Goal: Information Seeking & Learning: Learn about a topic

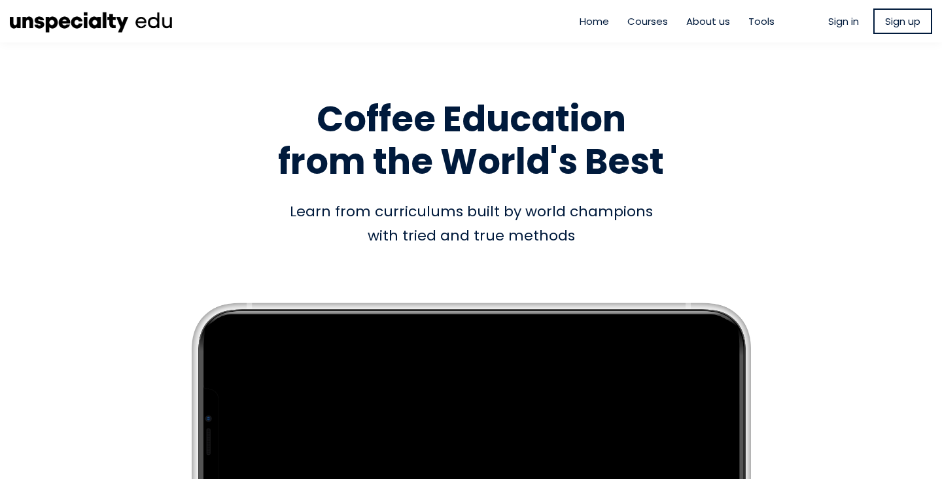
click at [838, 16] on span "Sign in" at bounding box center [843, 21] width 31 height 15
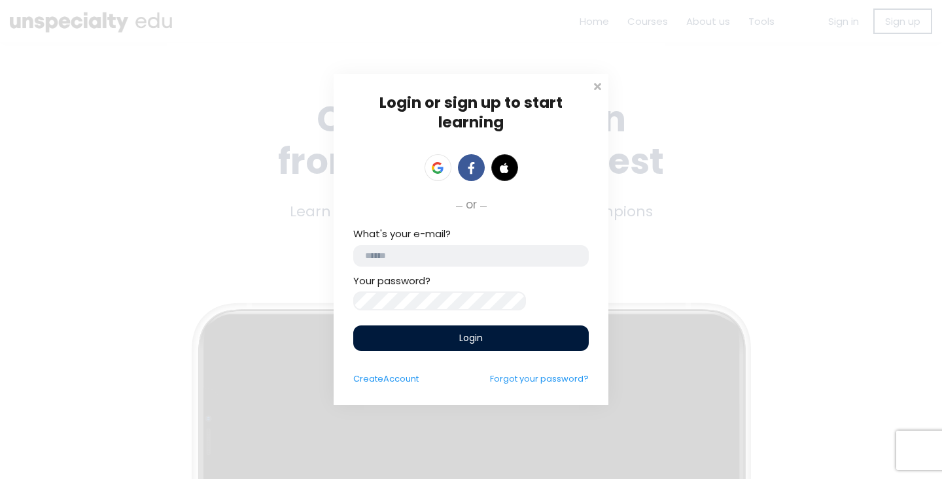
click at [460, 237] on div "What's your e-mail?" at bounding box center [470, 246] width 235 height 40
click at [451, 255] on input "email" at bounding box center [470, 256] width 235 height 22
click at [430, 259] on input "email" at bounding box center [470, 256] width 235 height 22
type input "*"
type input "**********"
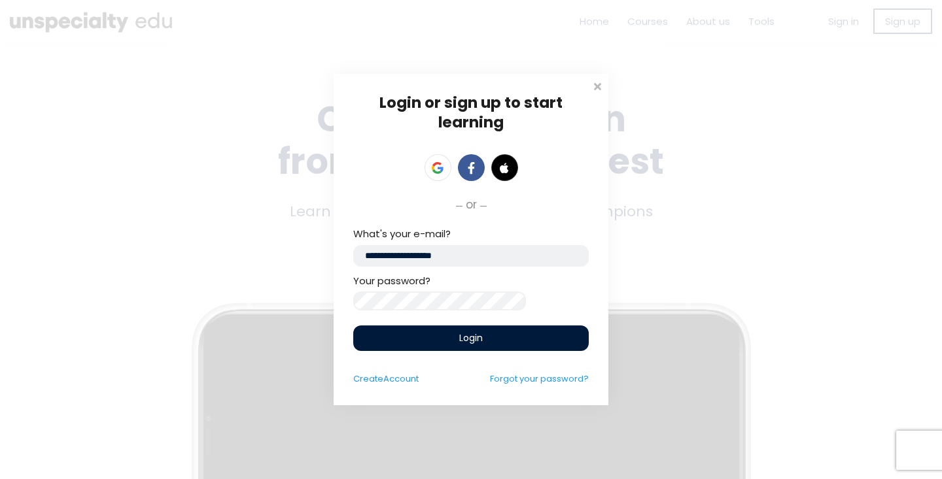
click at [427, 341] on div "Login" at bounding box center [470, 339] width 235 height 26
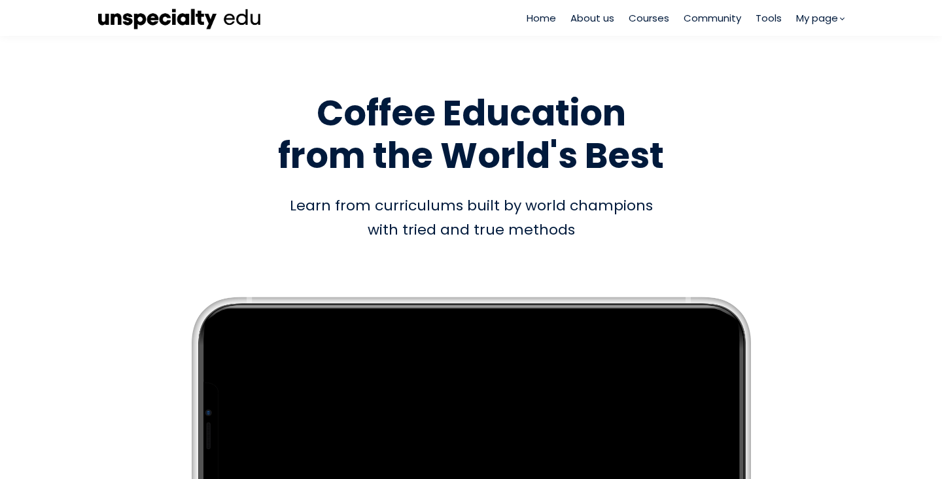
click at [642, 14] on span "Courses" at bounding box center [649, 17] width 41 height 15
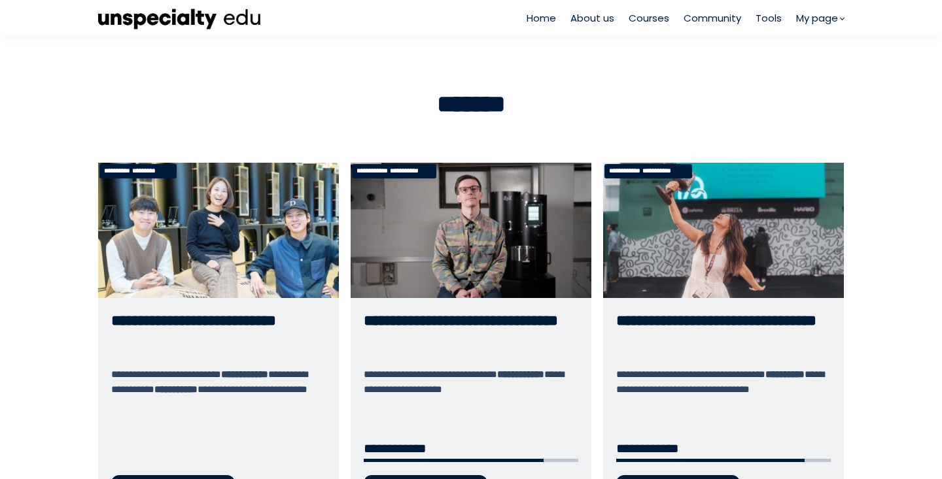
click at [458, 223] on link "**********" at bounding box center [471, 338] width 241 height 351
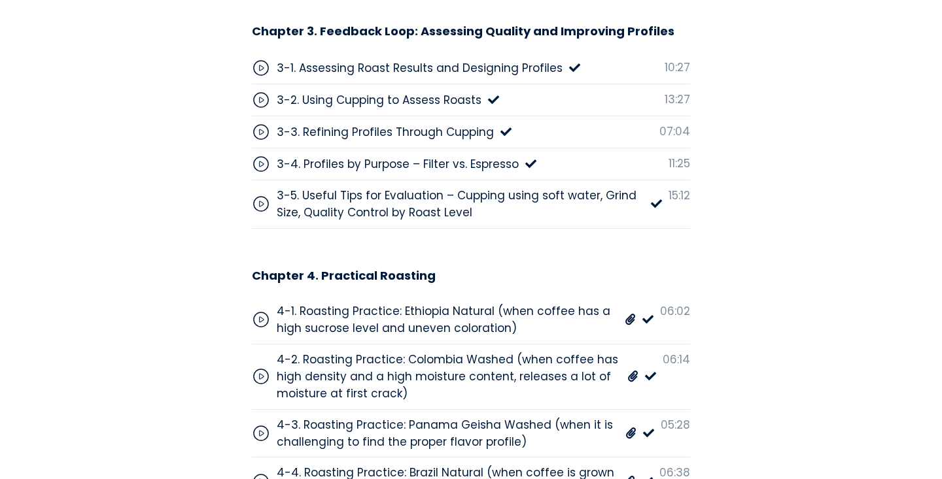
scroll to position [4861, 0]
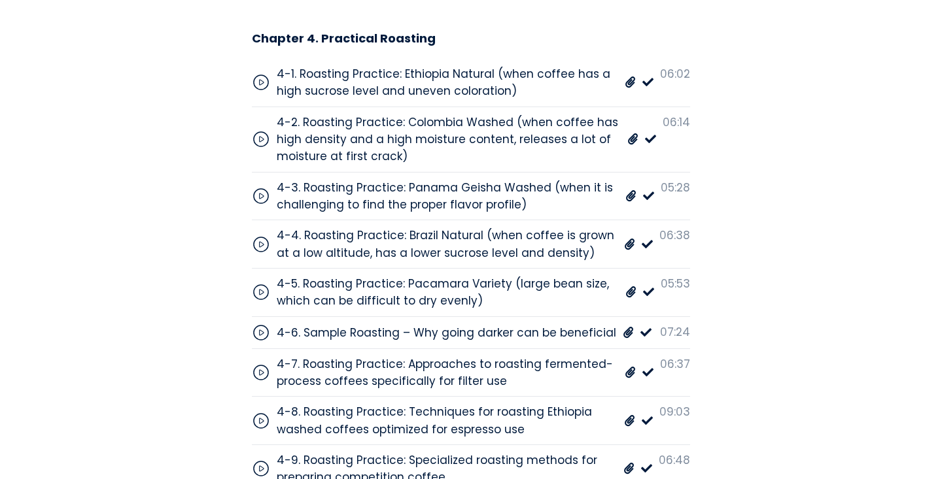
click at [381, 452] on div "4-9. Roasting Practice: Specialized roasting methods for preparing competition …" at bounding box center [447, 469] width 340 height 35
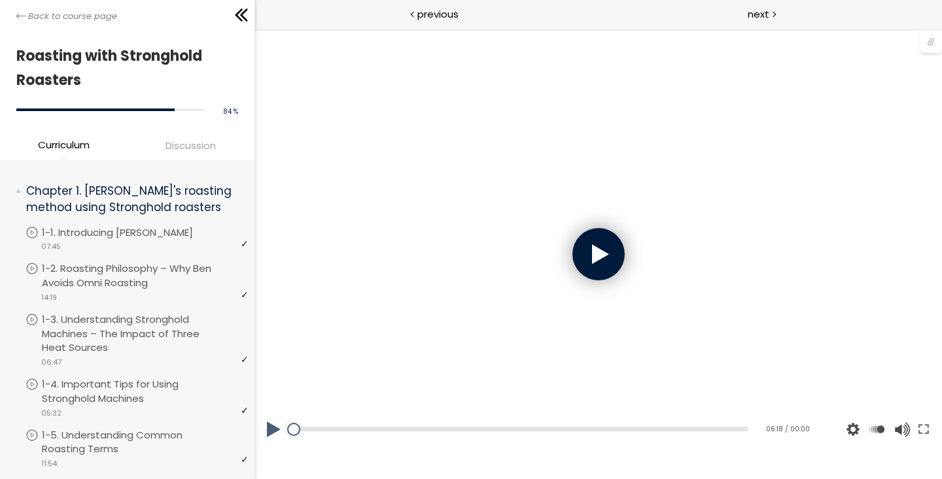
click at [602, 267] on div at bounding box center [598, 254] width 52 height 52
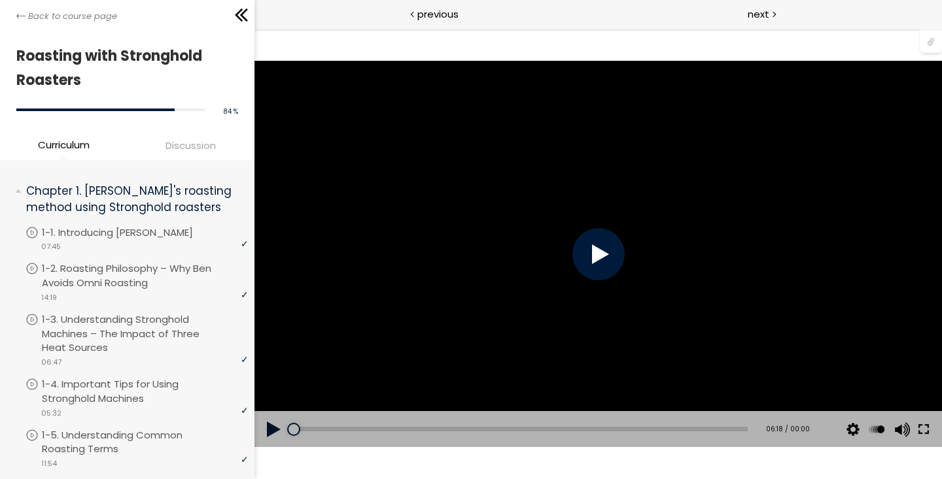
click at [920, 430] on button at bounding box center [923, 429] width 24 height 37
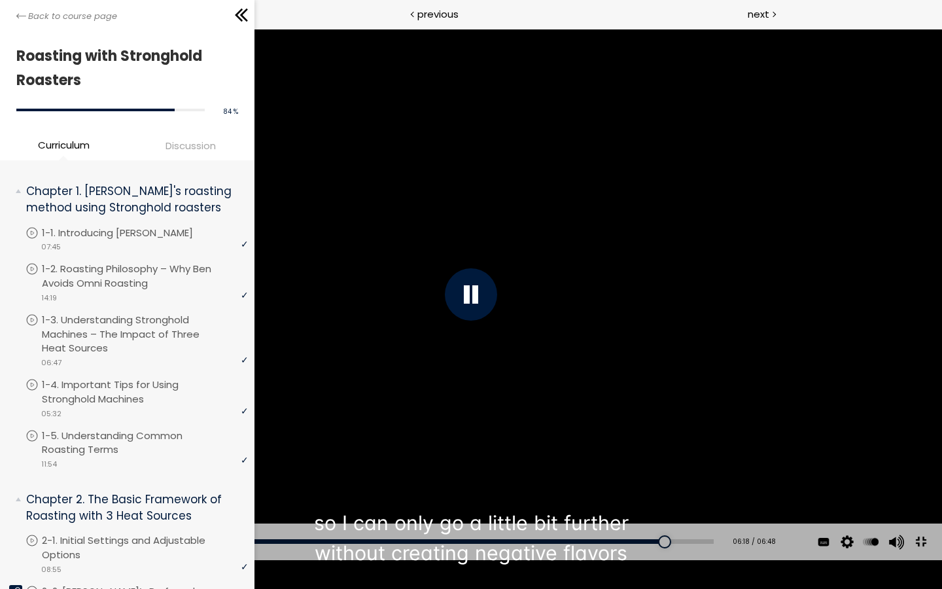
click at [46, 560] on div "Add chapter 00:04" at bounding box center [376, 541] width 674 height 37
click at [46, 544] on div "00:04" at bounding box center [376, 541] width 674 height 5
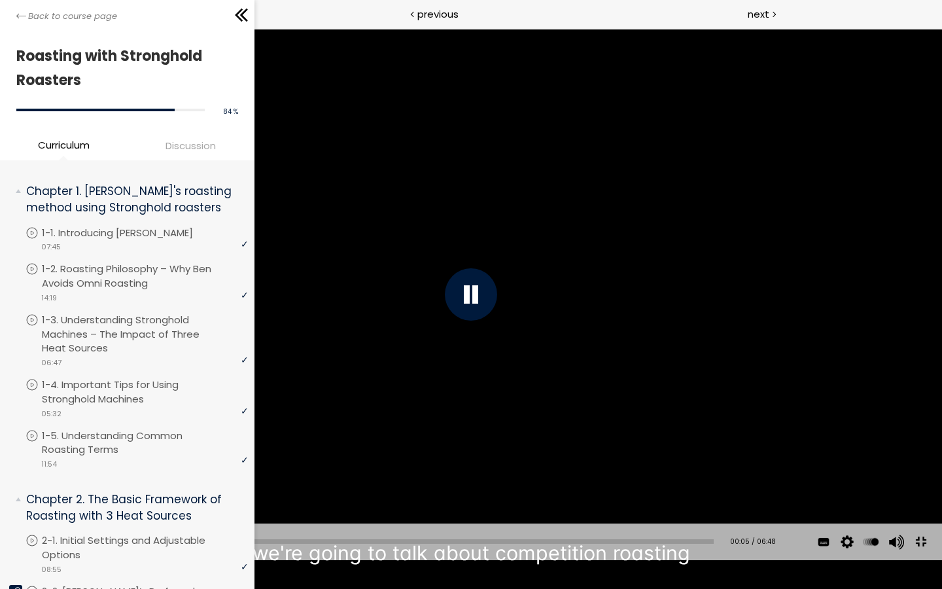
drag, startPoint x: 46, startPoint y: 572, endPoint x: 35, endPoint y: 572, distance: 11.8
click at [43, 548] on div at bounding box center [49, 541] width 13 height 13
click at [215, 213] on div "You can download the roast profile image by clicking the 📎 above. * Amount of g…" at bounding box center [471, 294] width 942 height 530
